Goal: Transaction & Acquisition: Purchase product/service

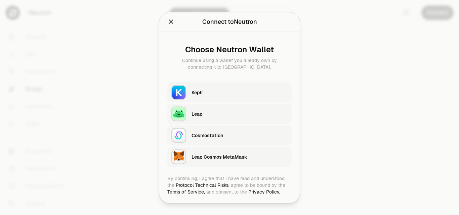
click at [211, 94] on div "Keplr" at bounding box center [240, 92] width 96 height 7
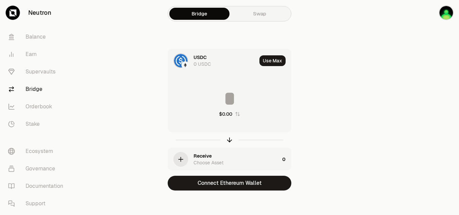
click at [184, 62] on div at bounding box center [185, 65] width 7 height 7
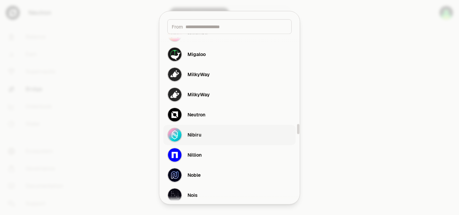
scroll to position [1479, 0]
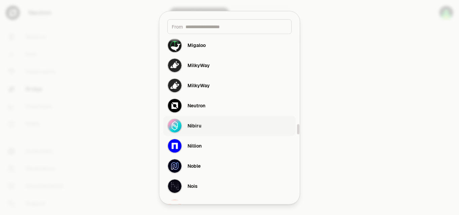
click at [202, 122] on button "Nibiru" at bounding box center [229, 126] width 132 height 20
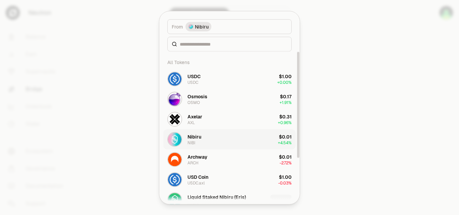
click at [202, 137] on button "Nibiru NIBI $0.01 + 4.54%" at bounding box center [229, 139] width 132 height 20
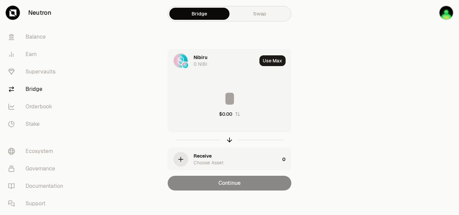
click at [203, 163] on div "Choose Asset" at bounding box center [209, 163] width 30 height 7
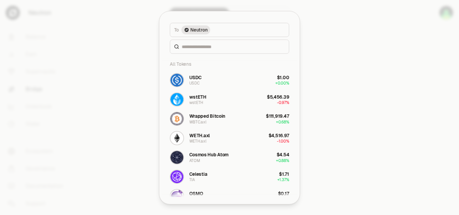
click at [181, 158] on div "All Tokens USDC USDC $1.00 + 0.00% wstETH wstETH $5,456.39 -0.97% Wrapped Bitco…" at bounding box center [229, 127] width 135 height 147
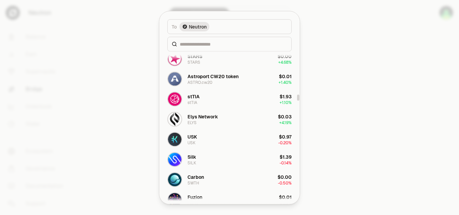
scroll to position [1311, 0]
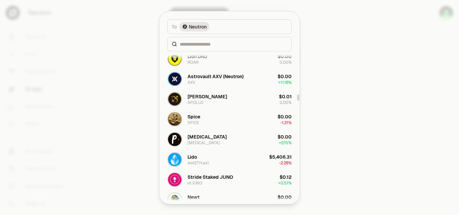
click at [77, 87] on div at bounding box center [229, 107] width 459 height 215
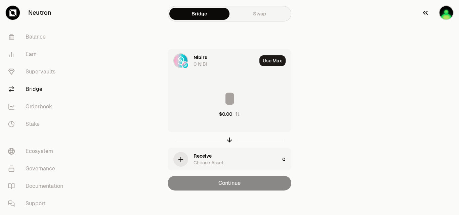
click at [443, 15] on img "button" at bounding box center [446, 12] width 13 height 13
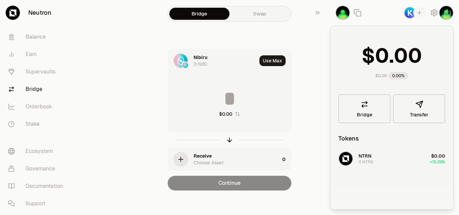
drag, startPoint x: 317, startPoint y: 38, endPoint x: 360, endPoint y: 25, distance: 45.1
click at [317, 38] on div "Bridge Swap Nibiru 0 NIBI Use Max $0.00 Receive Choose Asset 0 Continue" at bounding box center [230, 109] width 242 height 218
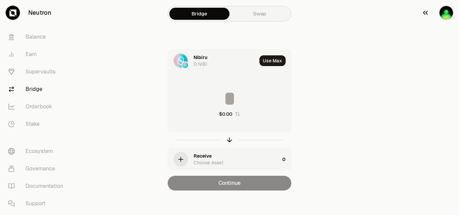
click at [446, 14] on img "button" at bounding box center [446, 12] width 13 height 13
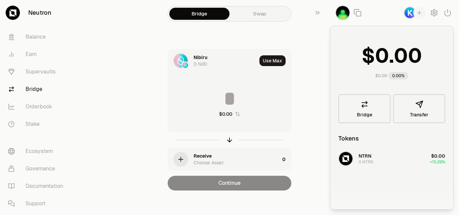
click at [415, 12] on div "button" at bounding box center [419, 13] width 12 height 12
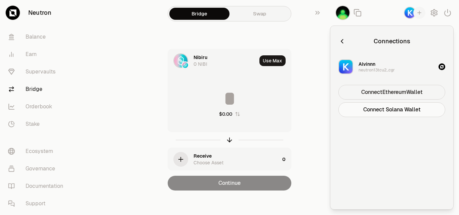
click at [391, 93] on button "Connect Ethereum Wallet" at bounding box center [391, 92] width 107 height 15
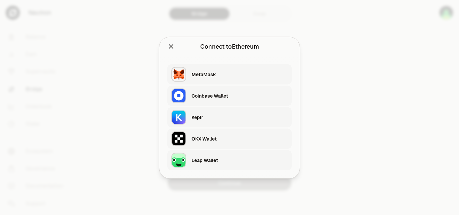
click at [199, 130] on button "OKX Wallet" at bounding box center [229, 139] width 124 height 20
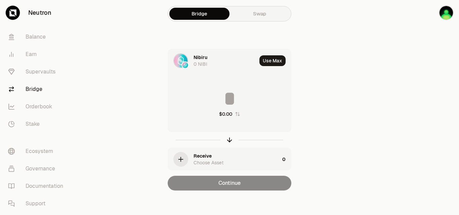
click at [194, 149] on div "Receive Choose Asset" at bounding box center [224, 159] width 112 height 23
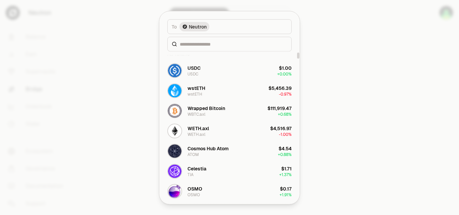
scroll to position [0, 0]
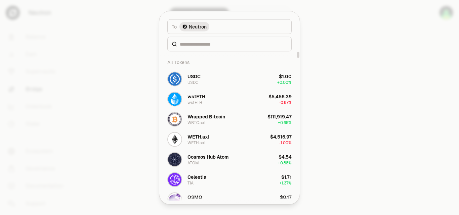
click at [126, 52] on div at bounding box center [229, 107] width 459 height 215
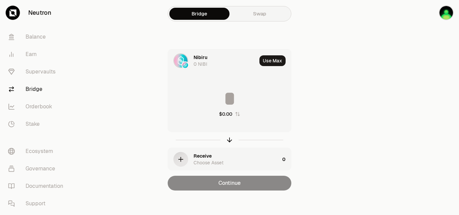
click at [224, 61] on div "Nibiru 0 NIBI" at bounding box center [225, 60] width 63 height 13
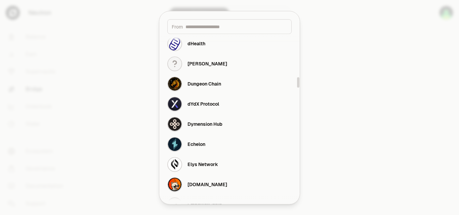
scroll to position [706, 0]
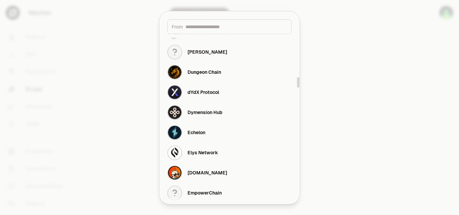
click at [377, 72] on div at bounding box center [229, 107] width 459 height 215
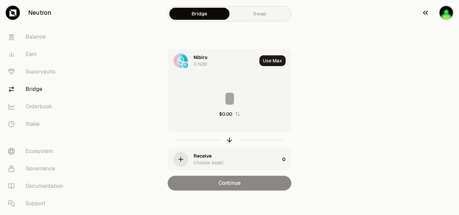
click at [442, 12] on img "button" at bounding box center [446, 12] width 13 height 13
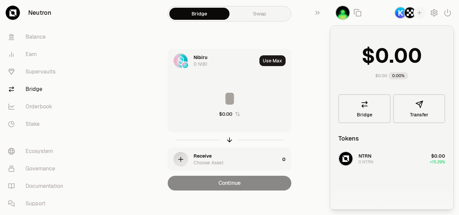
click at [402, 16] on img "button" at bounding box center [400, 12] width 11 height 11
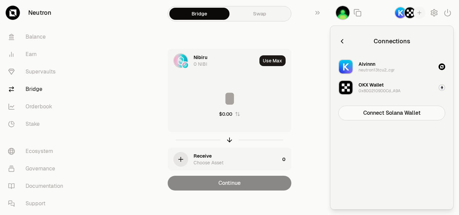
click at [443, 67] on icon "button" at bounding box center [441, 66] width 3 height 3
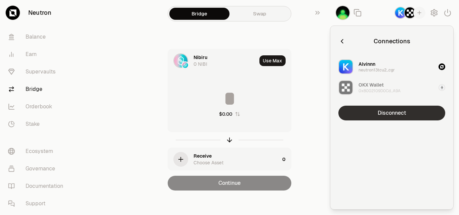
click at [406, 111] on button "Disconnect" at bounding box center [391, 113] width 107 height 15
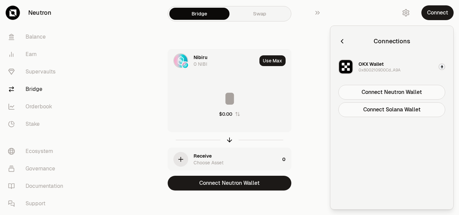
click at [123, 151] on div "Nibiru 0 NIBI Use Max $0.00 Receive Choose Asset 0 Connect Neutron Wallet" at bounding box center [230, 120] width 226 height 142
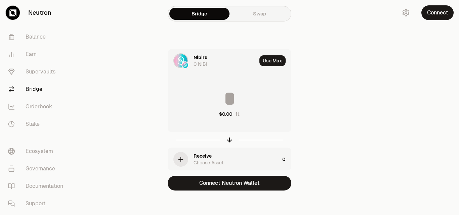
click at [202, 59] on div "Nibiru" at bounding box center [201, 57] width 14 height 7
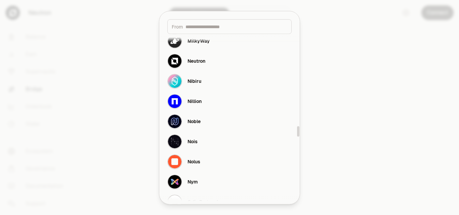
scroll to position [1513, 0]
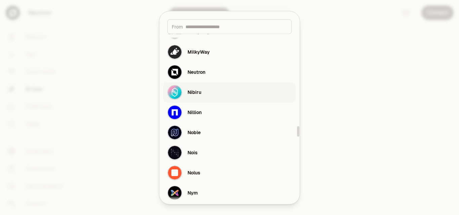
click at [214, 91] on button "Nibiru" at bounding box center [229, 92] width 132 height 20
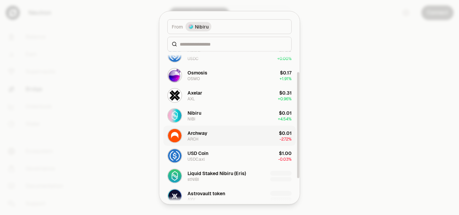
scroll to position [0, 0]
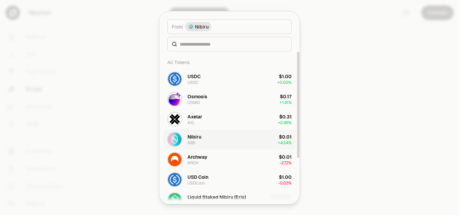
click at [219, 138] on button "Nibiru NIBI $0.01 + 4.54%" at bounding box center [229, 139] width 132 height 20
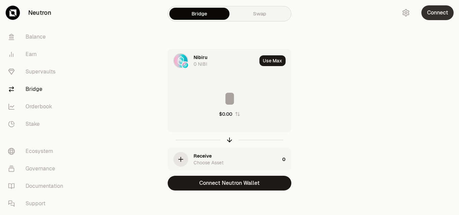
click at [430, 19] on button "Connect" at bounding box center [437, 12] width 32 height 15
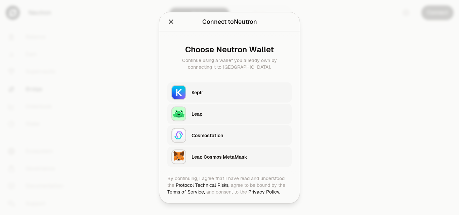
click at [215, 160] on div "Leap Cosmos MetaMask" at bounding box center [240, 157] width 96 height 10
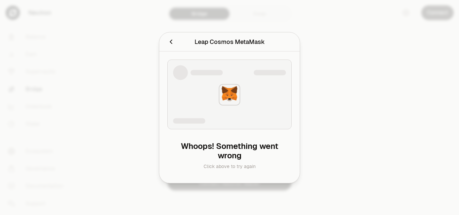
drag, startPoint x: 100, startPoint y: 92, endPoint x: 111, endPoint y: 52, distance: 41.1
click at [100, 88] on div at bounding box center [229, 107] width 459 height 215
